Goal: Communication & Community: Answer question/provide support

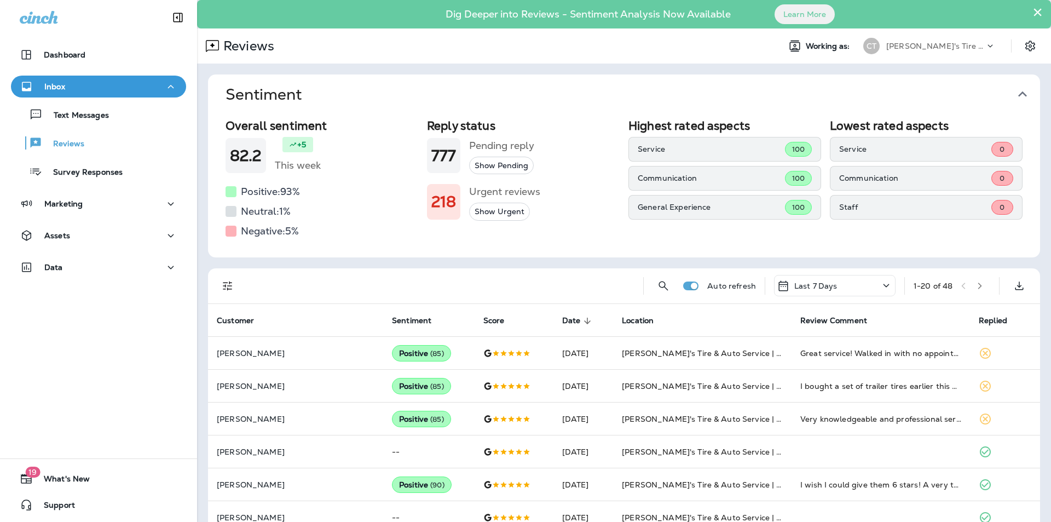
scroll to position [219, 0]
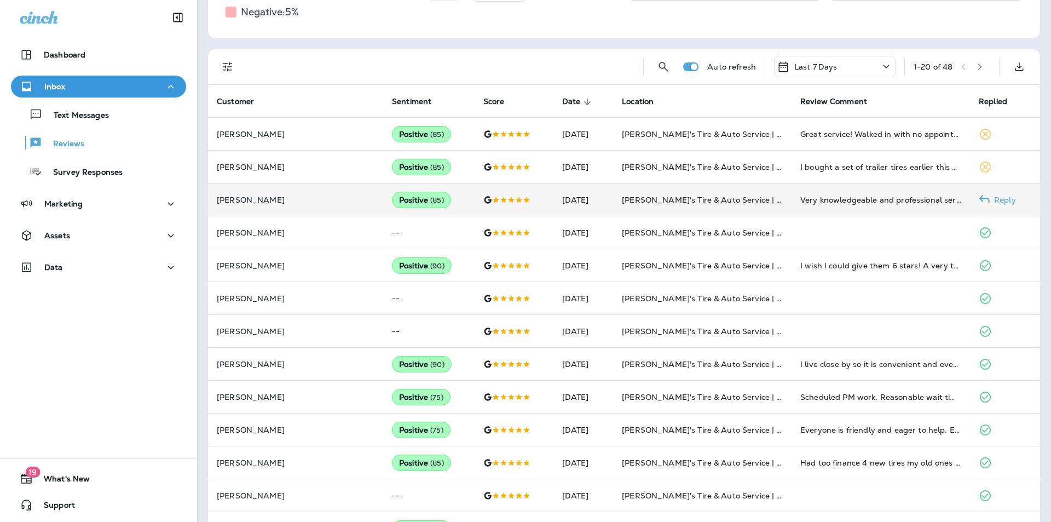
click at [996, 198] on p "Reply" at bounding box center [1003, 199] width 26 height 9
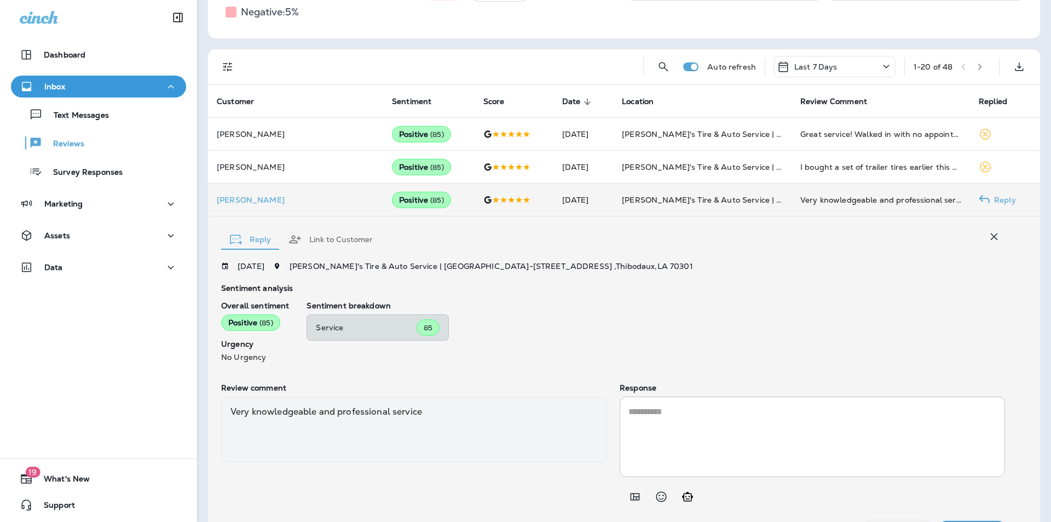
scroll to position [246, 0]
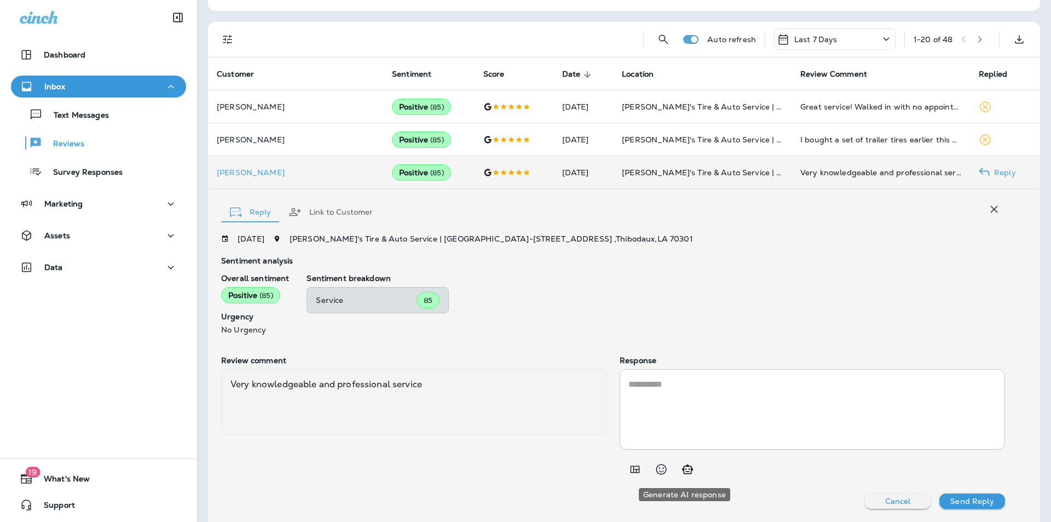
click at [690, 469] on icon "Generate AI response" at bounding box center [687, 469] width 13 height 13
type textarea "**********"
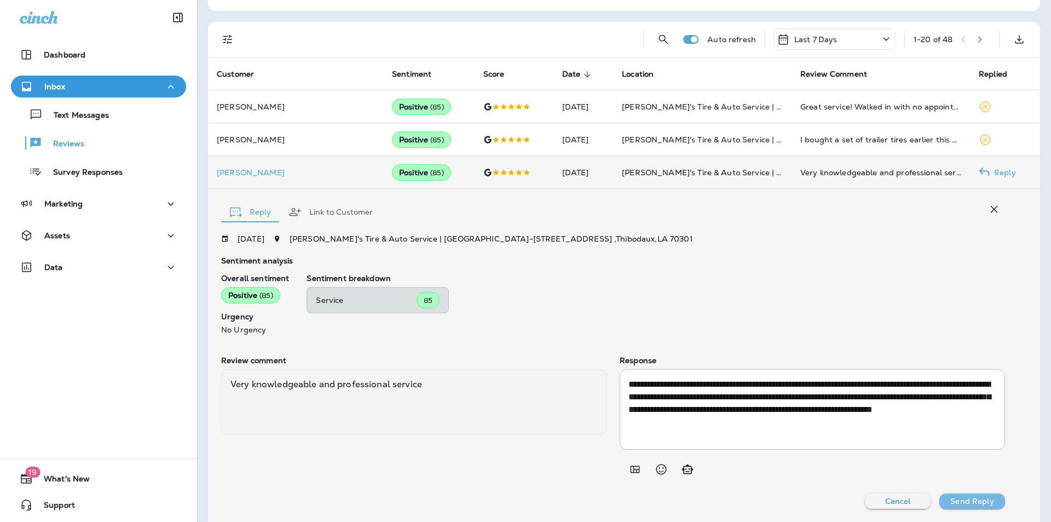
click at [962, 503] on p "Send Reply" at bounding box center [971, 501] width 43 height 9
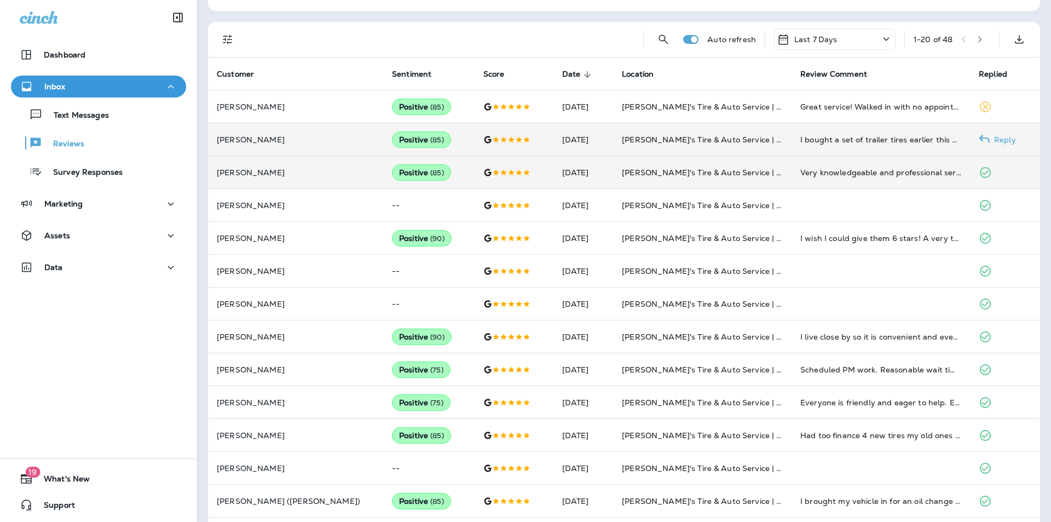
click at [991, 138] on p "Reply" at bounding box center [1003, 139] width 26 height 9
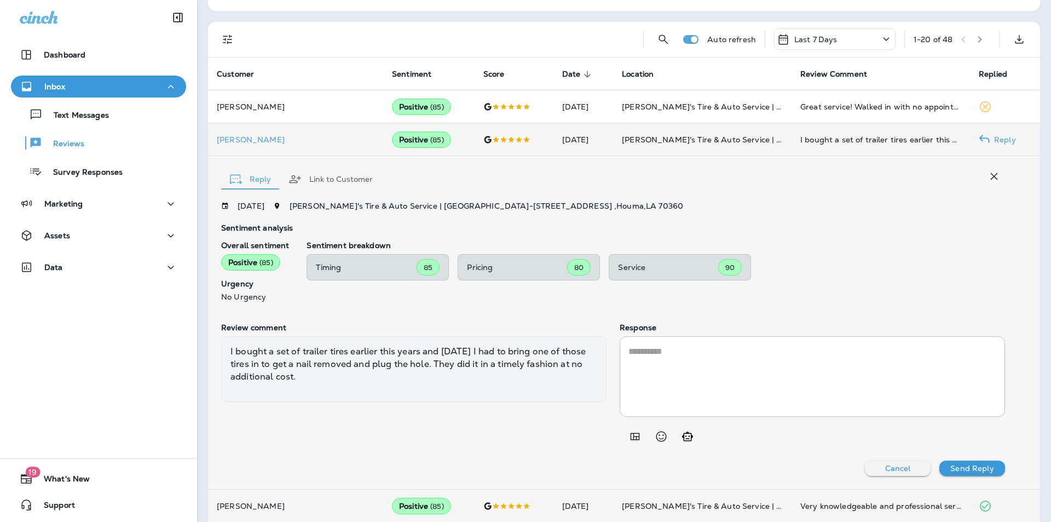
click at [681, 437] on icon "Generate AI response" at bounding box center [687, 436] width 13 height 13
type textarea "**********"
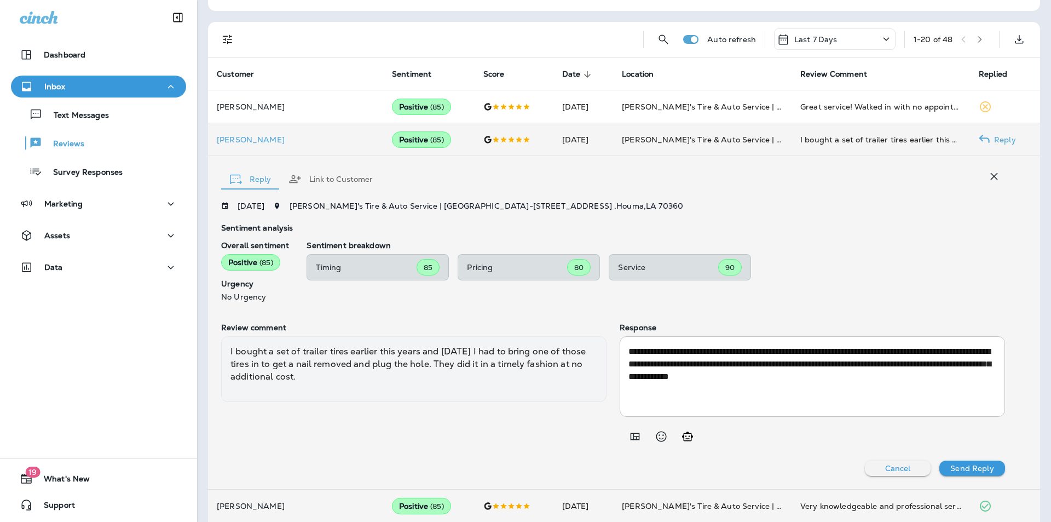
click at [971, 469] on p "Send Reply" at bounding box center [971, 468] width 43 height 9
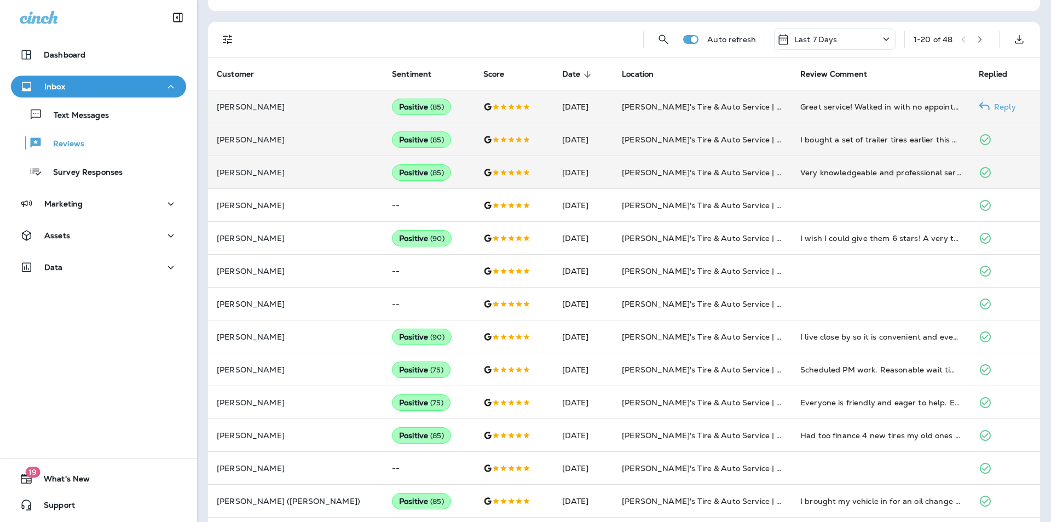
click at [996, 105] on p "Reply" at bounding box center [1003, 106] width 26 height 9
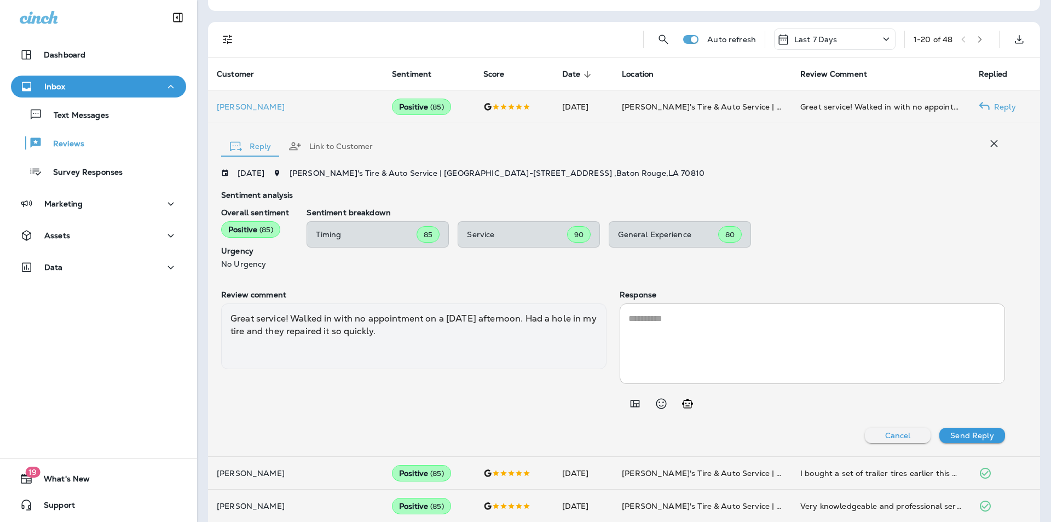
click at [684, 402] on icon "Generate AI response" at bounding box center [687, 403] width 13 height 13
type textarea "**********"
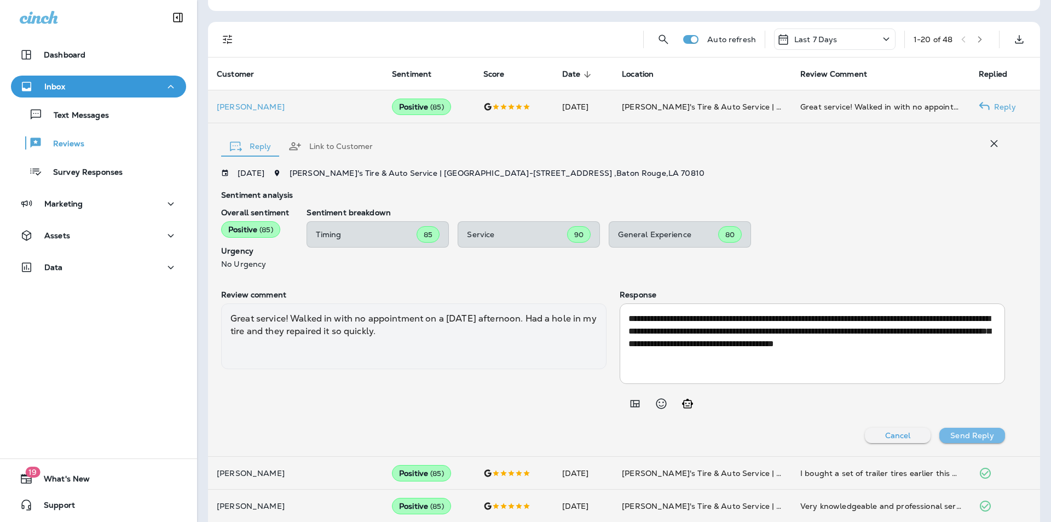
click at [966, 436] on p "Send Reply" at bounding box center [971, 435] width 43 height 9
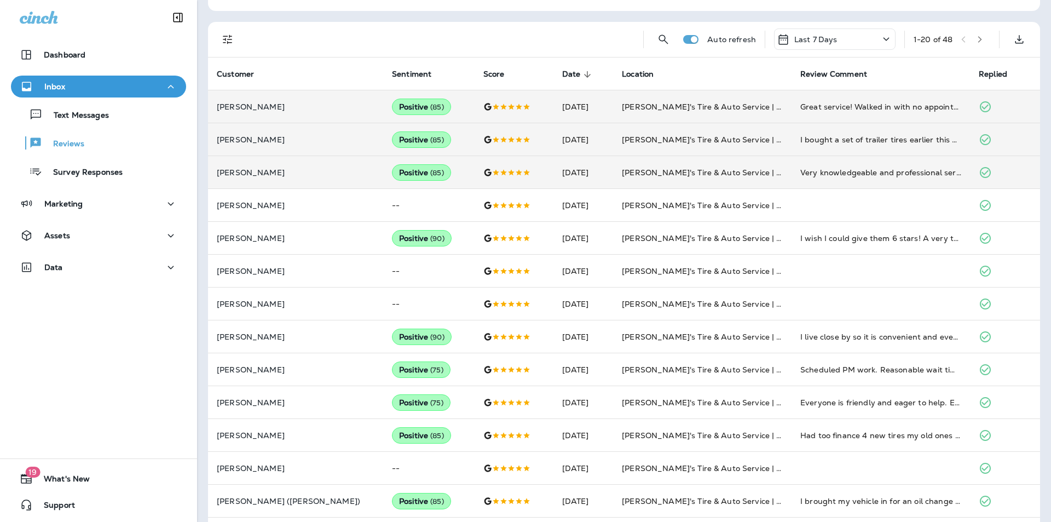
drag, startPoint x: 78, startPoint y: 174, endPoint x: 99, endPoint y: 183, distance: 23.0
click at [78, 174] on p "Survey Responses" at bounding box center [82, 173] width 80 height 10
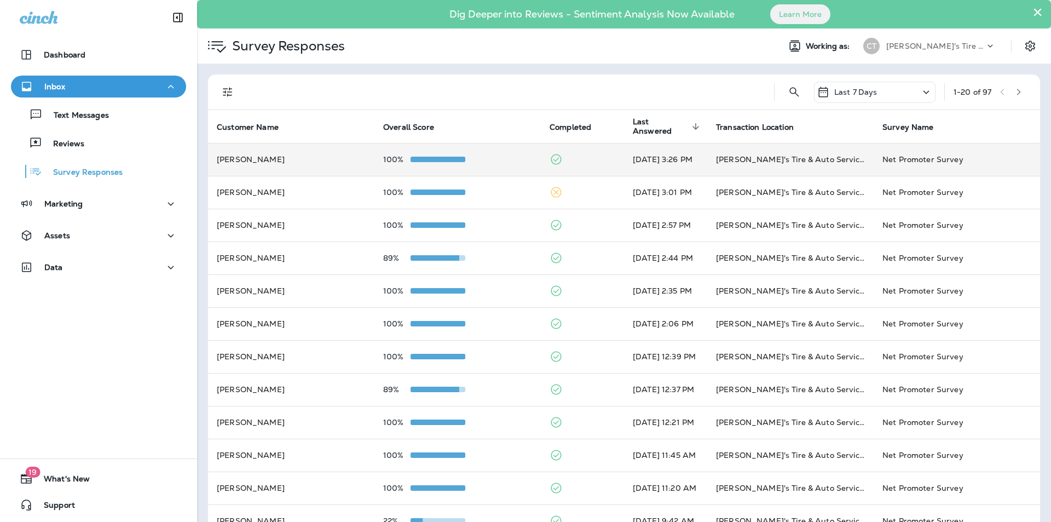
click at [499, 160] on div "100%" at bounding box center [457, 159] width 149 height 9
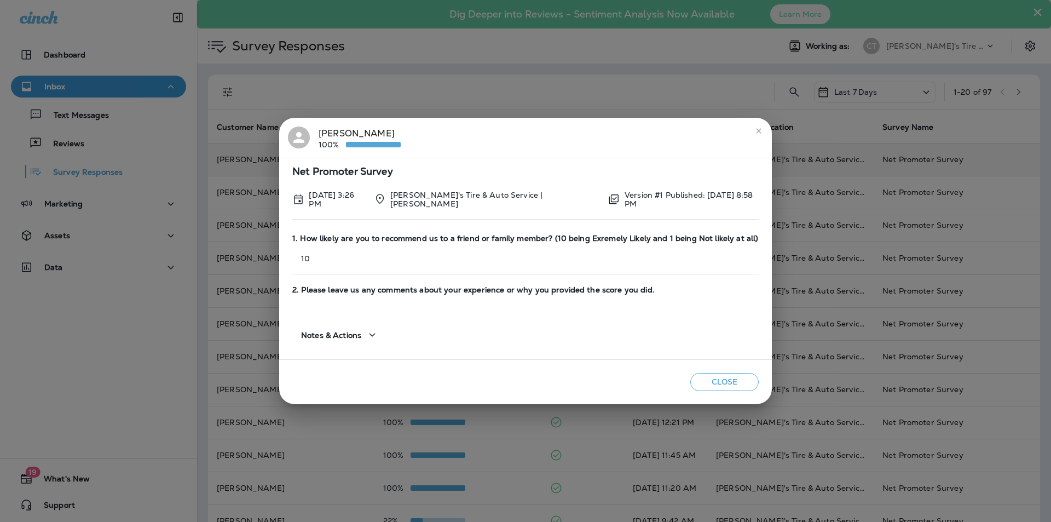
click at [756, 130] on icon "close" at bounding box center [758, 130] width 5 height 5
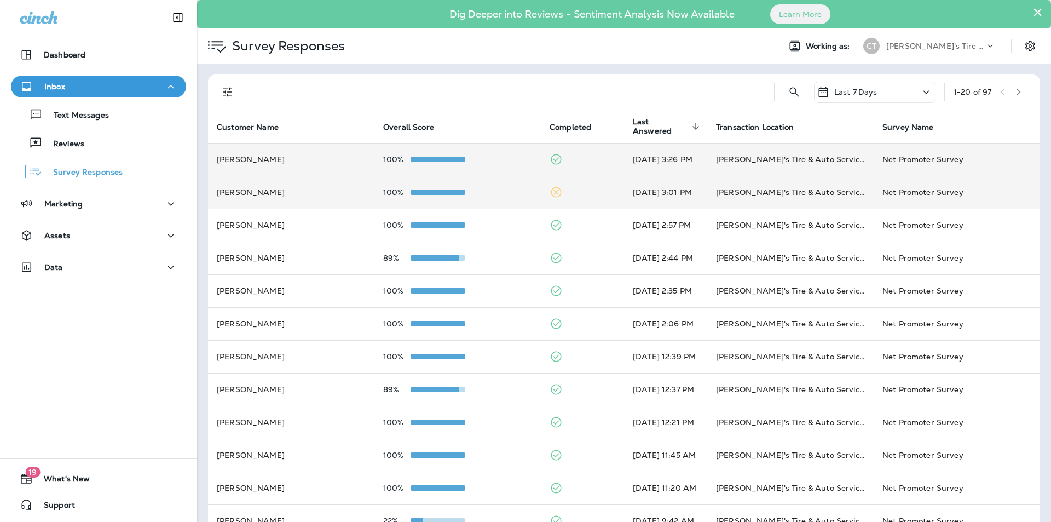
click at [487, 187] on td "100%" at bounding box center [457, 192] width 166 height 33
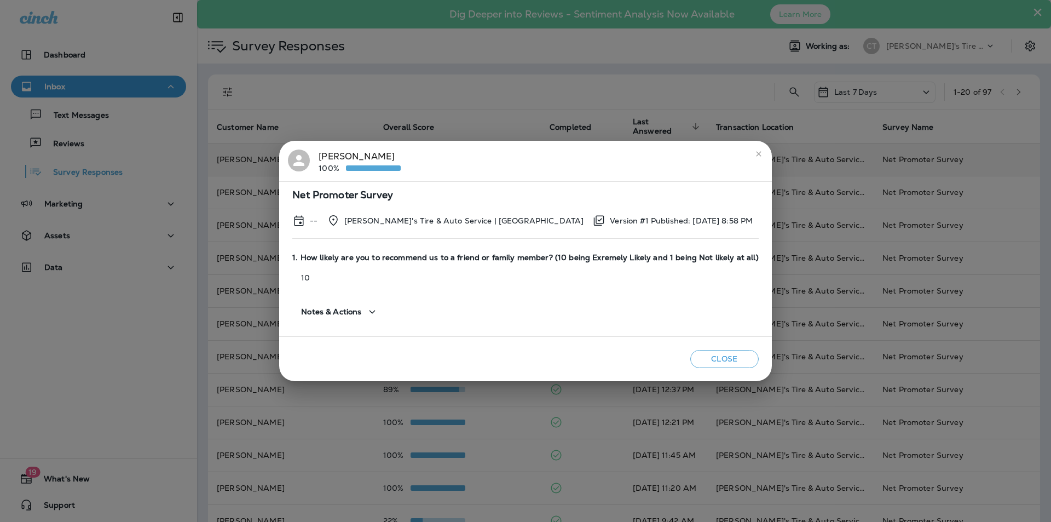
click at [754, 153] on icon "close" at bounding box center [758, 153] width 9 height 9
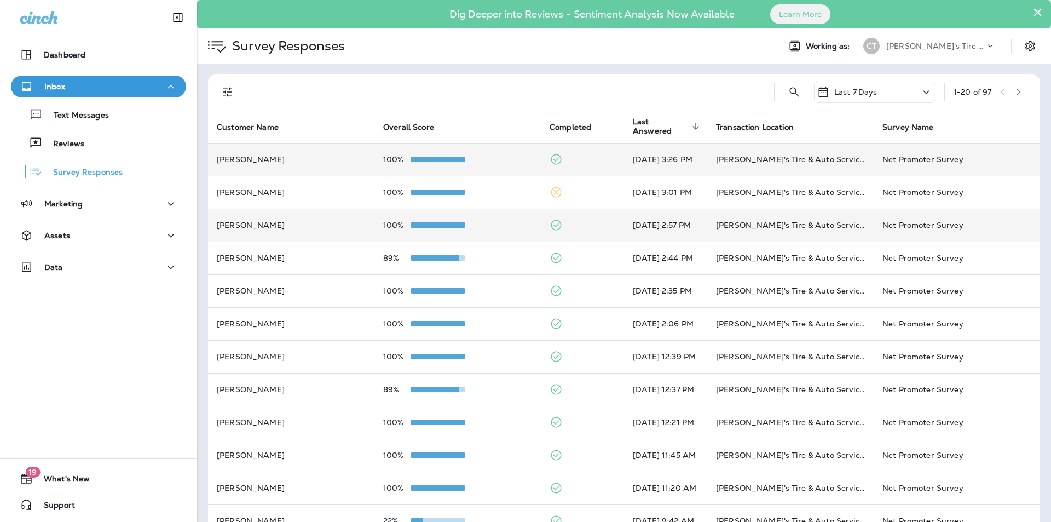
click at [499, 228] on div "100%" at bounding box center [457, 225] width 149 height 9
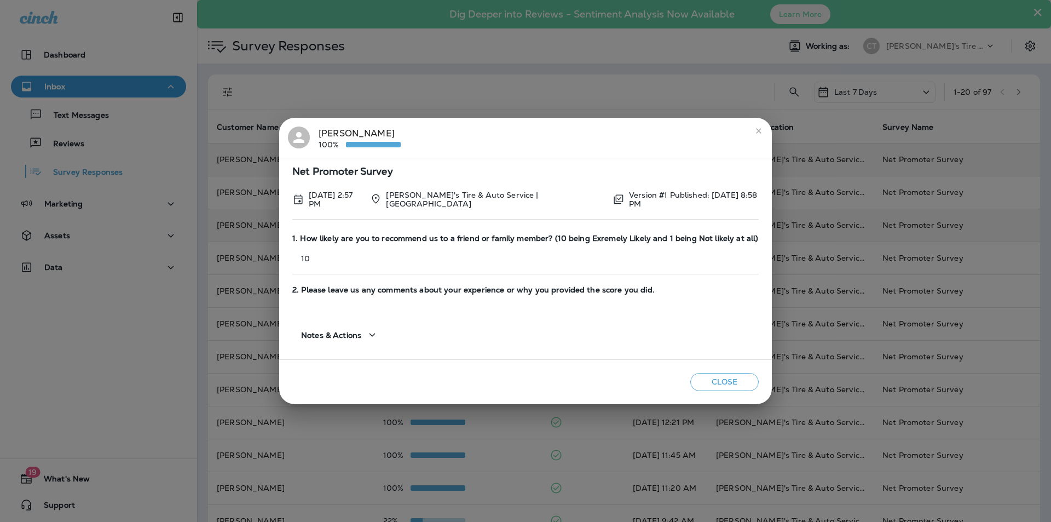
click at [754, 134] on icon "close" at bounding box center [758, 130] width 9 height 9
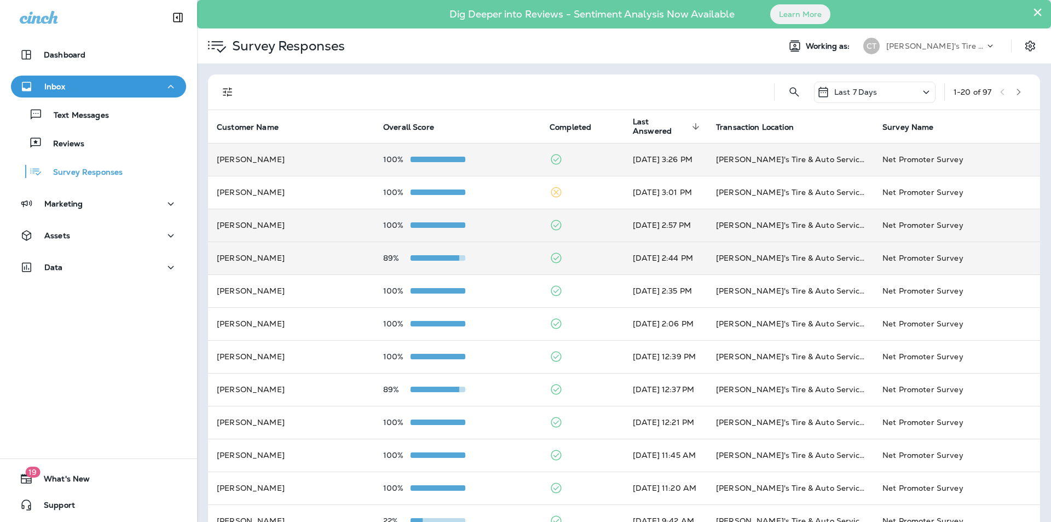
click at [488, 254] on div "89%" at bounding box center [457, 257] width 149 height 9
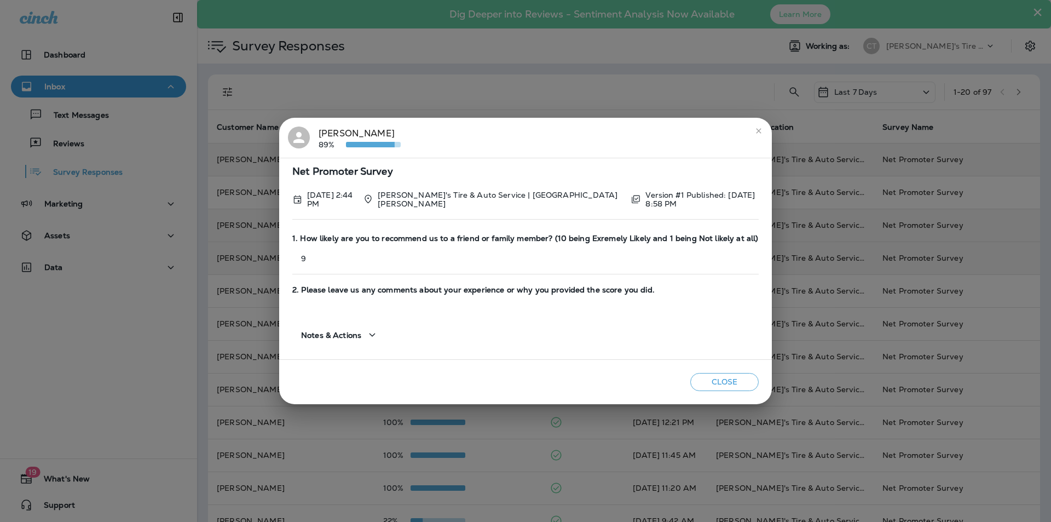
click at [756, 133] on icon "close" at bounding box center [758, 130] width 5 height 5
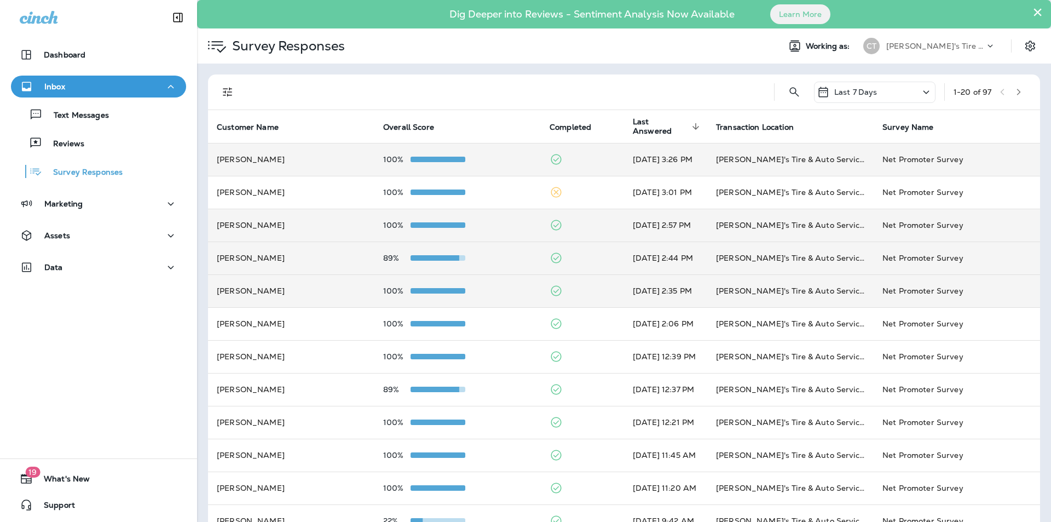
click at [497, 286] on div "100%" at bounding box center [457, 290] width 149 height 9
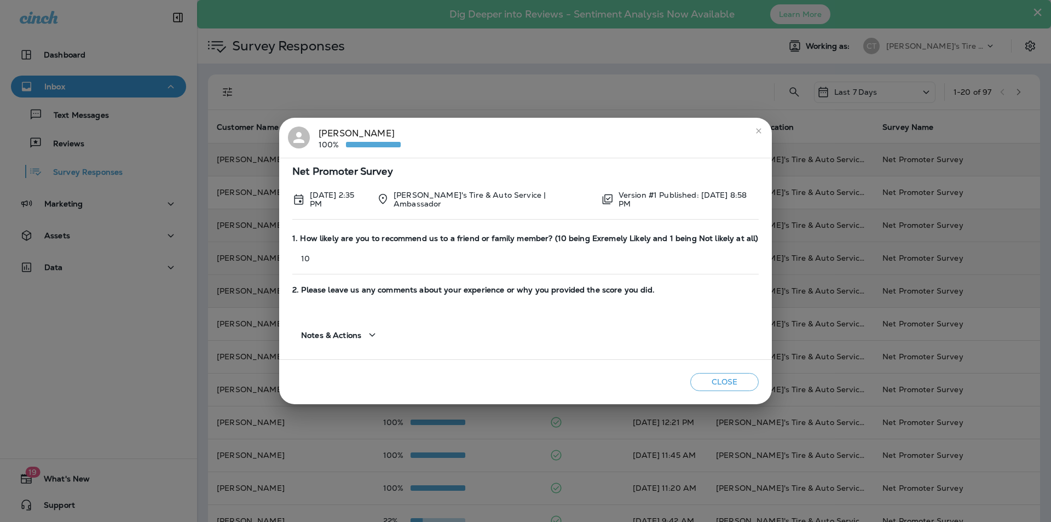
click at [763, 131] on button "close" at bounding box center [759, 131] width 18 height 18
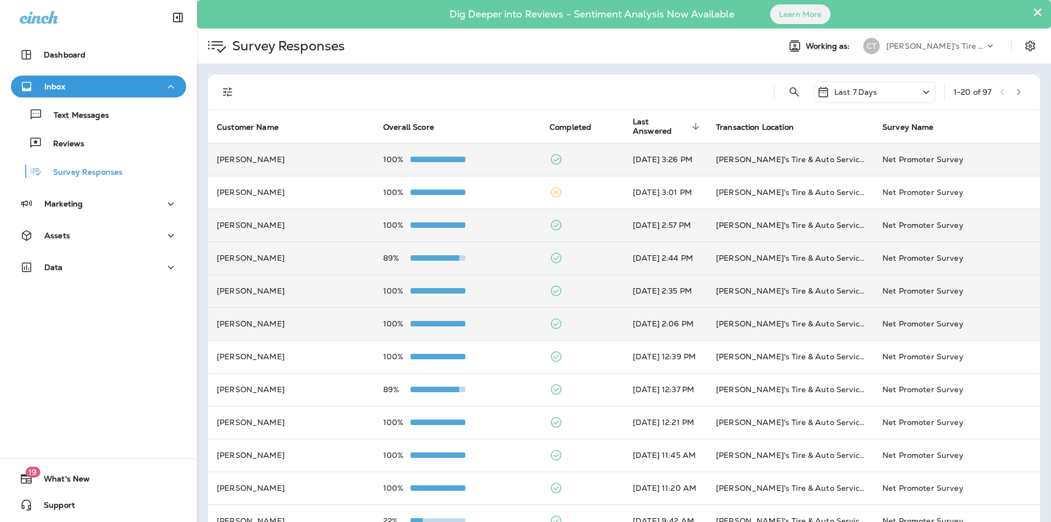
click at [491, 315] on td "100%" at bounding box center [457, 323] width 166 height 33
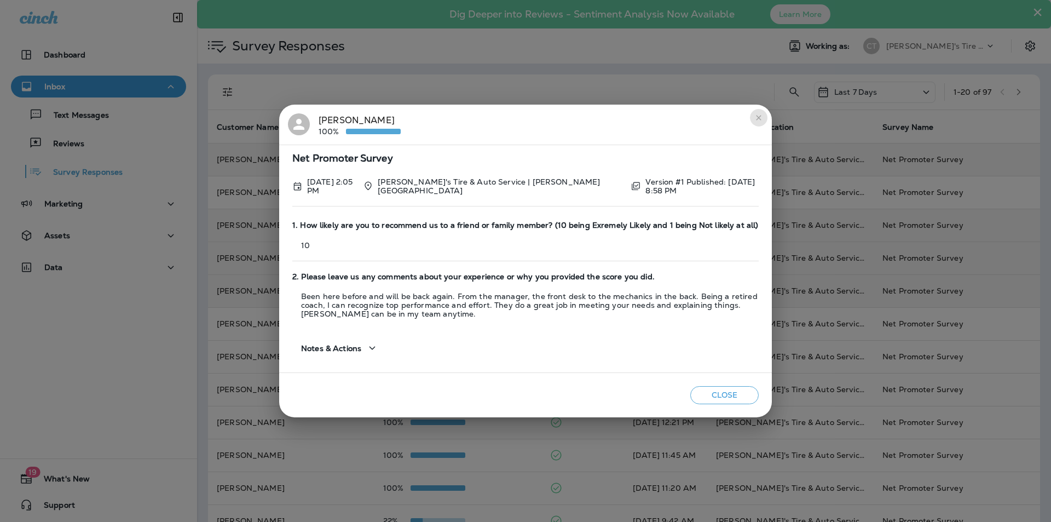
click at [760, 117] on icon "close" at bounding box center [758, 117] width 9 height 9
